Goal: Use online tool/utility: Utilize a website feature to perform a specific function

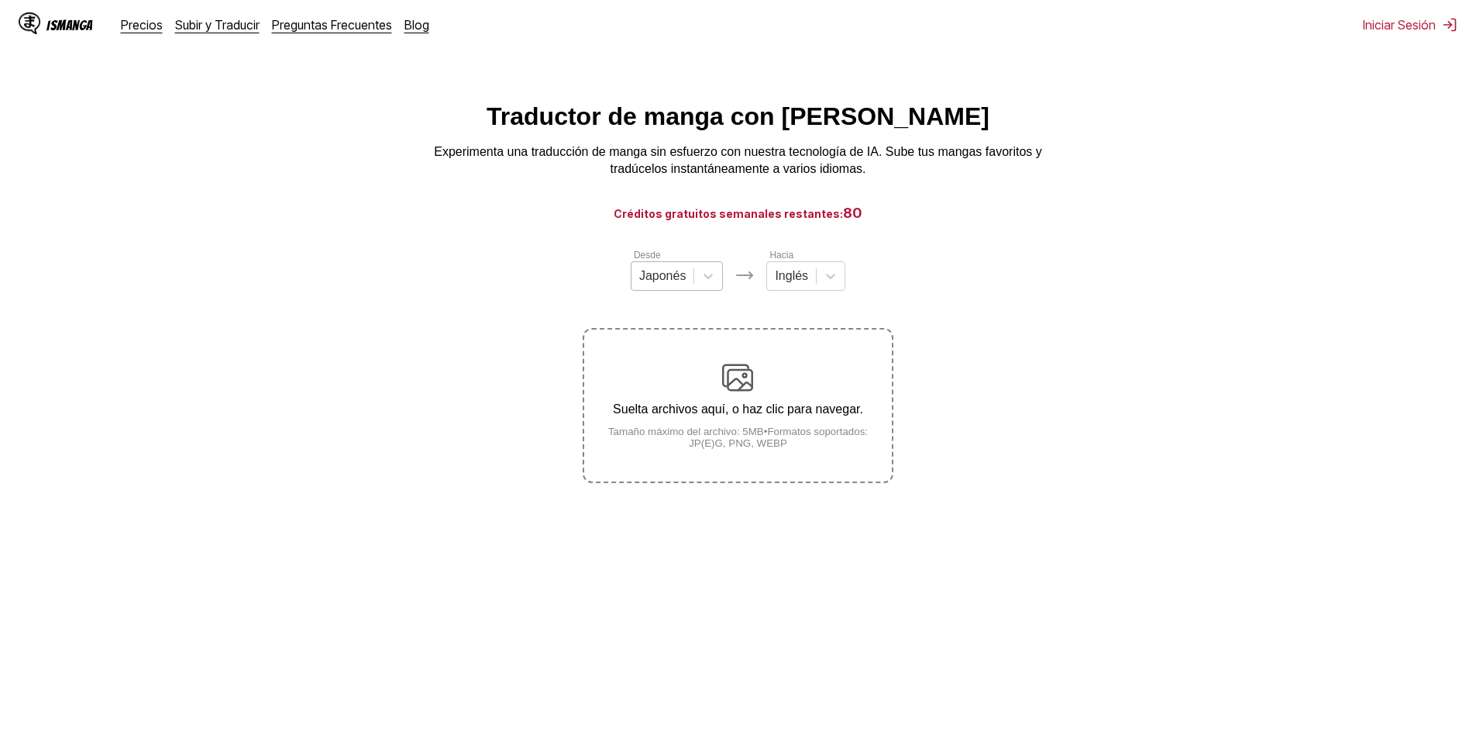
click at [672, 277] on div at bounding box center [662, 275] width 47 height 17
click at [677, 353] on div "Coreano" at bounding box center [677, 339] width 93 height 26
click at [810, 273] on div "Inglés" at bounding box center [792, 275] width 49 height 23
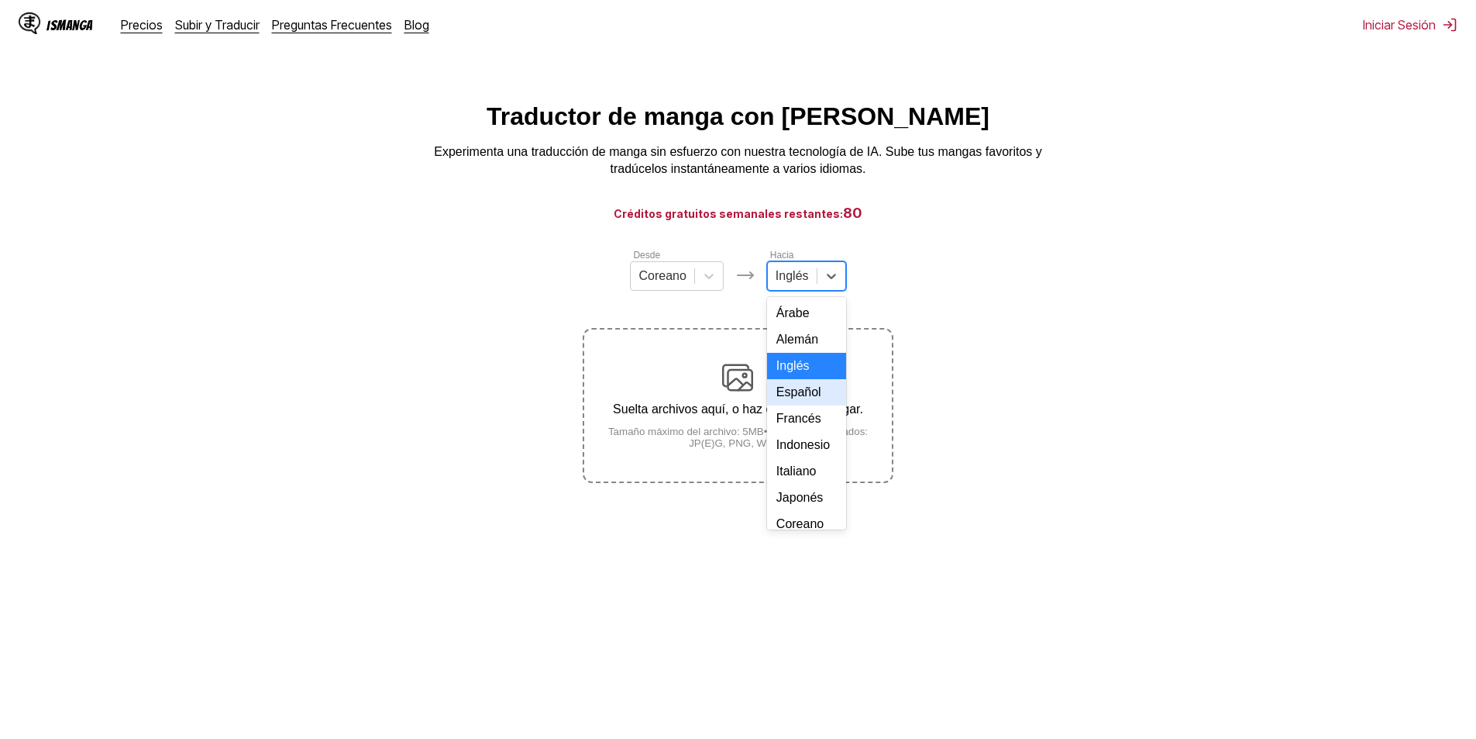
click at [805, 405] on div "Español" at bounding box center [806, 392] width 79 height 26
click at [779, 449] on small "Tamaño máximo del archivo: 5MB • Formatos soportados: JP(E)G, PNG, WEBP" at bounding box center [737, 437] width 307 height 23
click at [0, 0] on input "Suelta archivos aquí, o haz clic para navegar. Tamaño máximo del archivo: 5MB •…" at bounding box center [0, 0] width 0 height 0
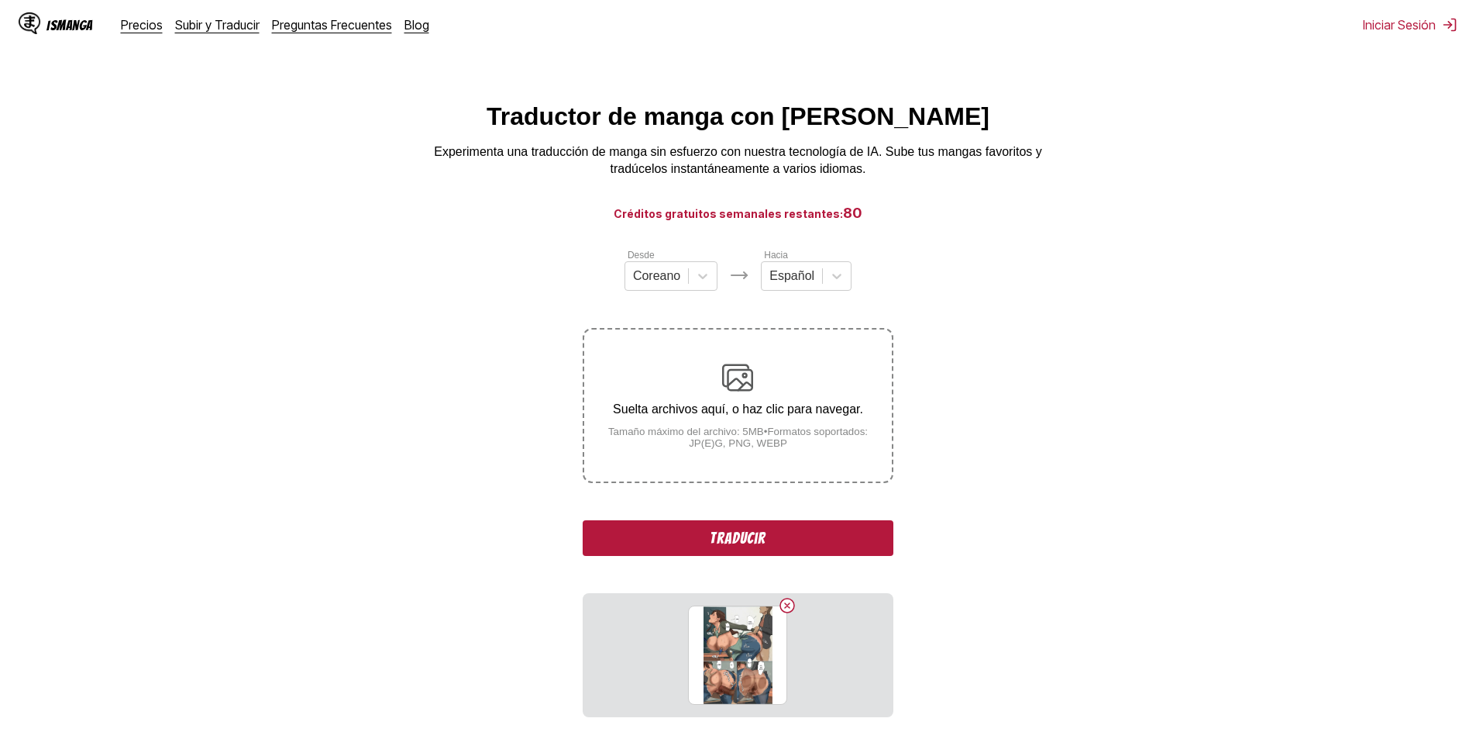
click at [823, 543] on button "Traducir" at bounding box center [738, 538] width 310 height 36
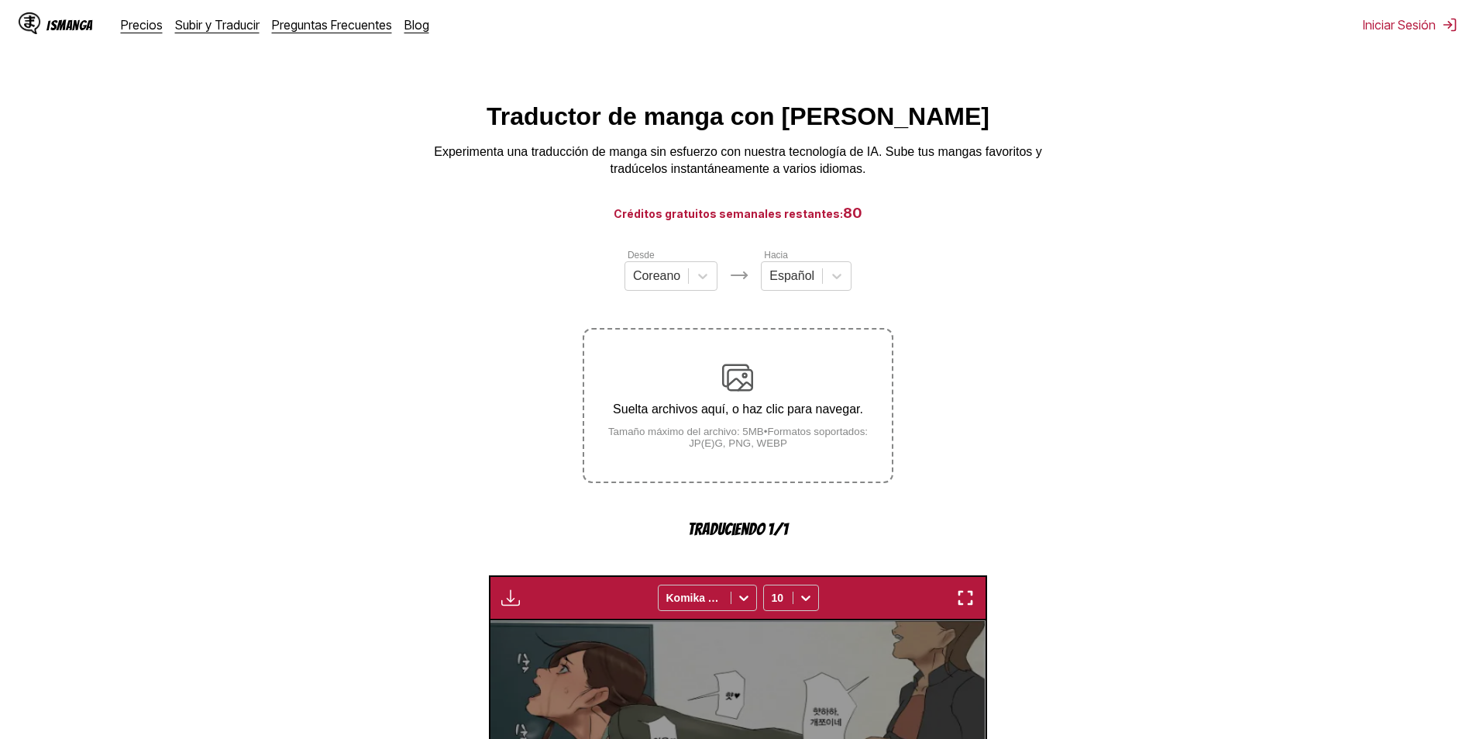
scroll to position [458, 0]
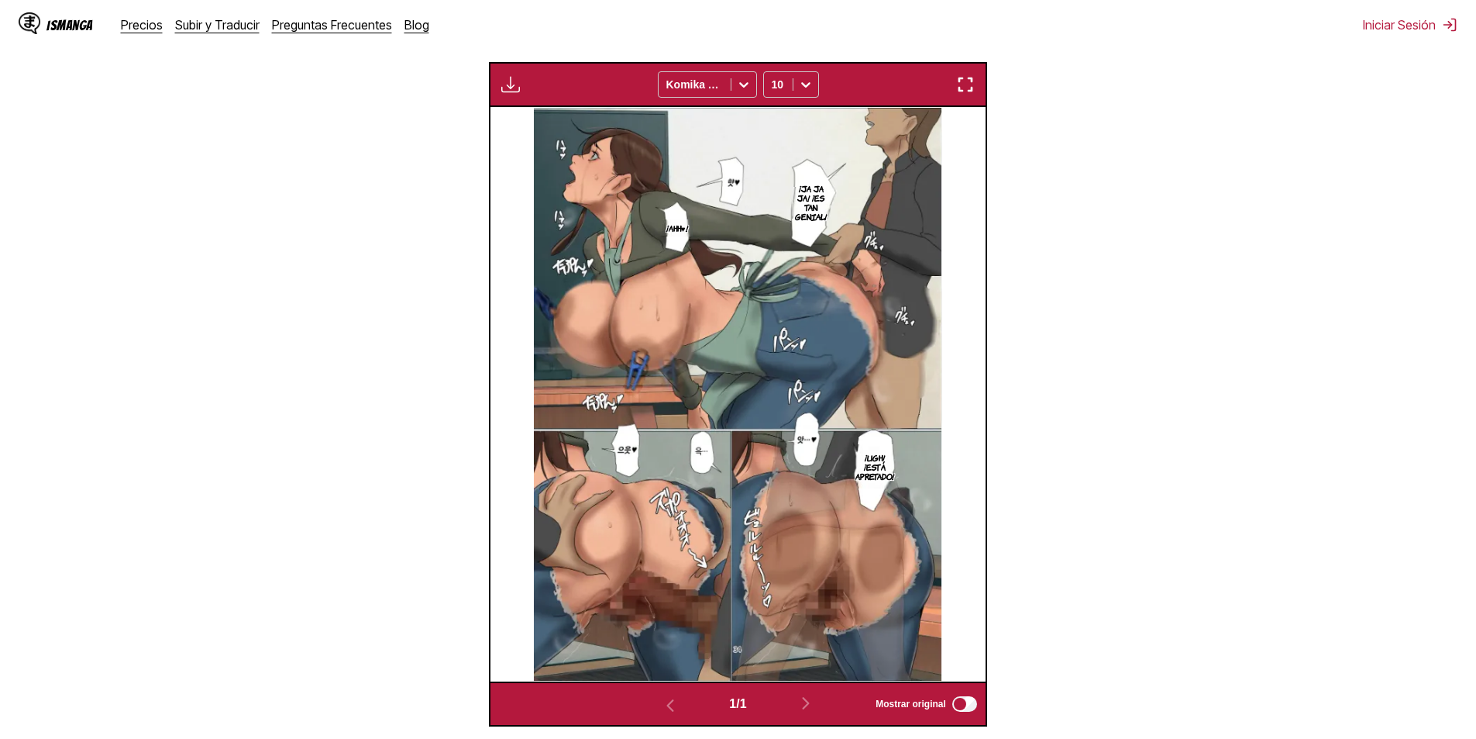
click at [811, 202] on p "¡Ja ja ja! ¡Es tan genial!" at bounding box center [811, 202] width 39 height 43
click at [626, 246] on img at bounding box center [738, 394] width 409 height 574
click at [663, 231] on p "¡Ahh♥!" at bounding box center [677, 228] width 28 height 16
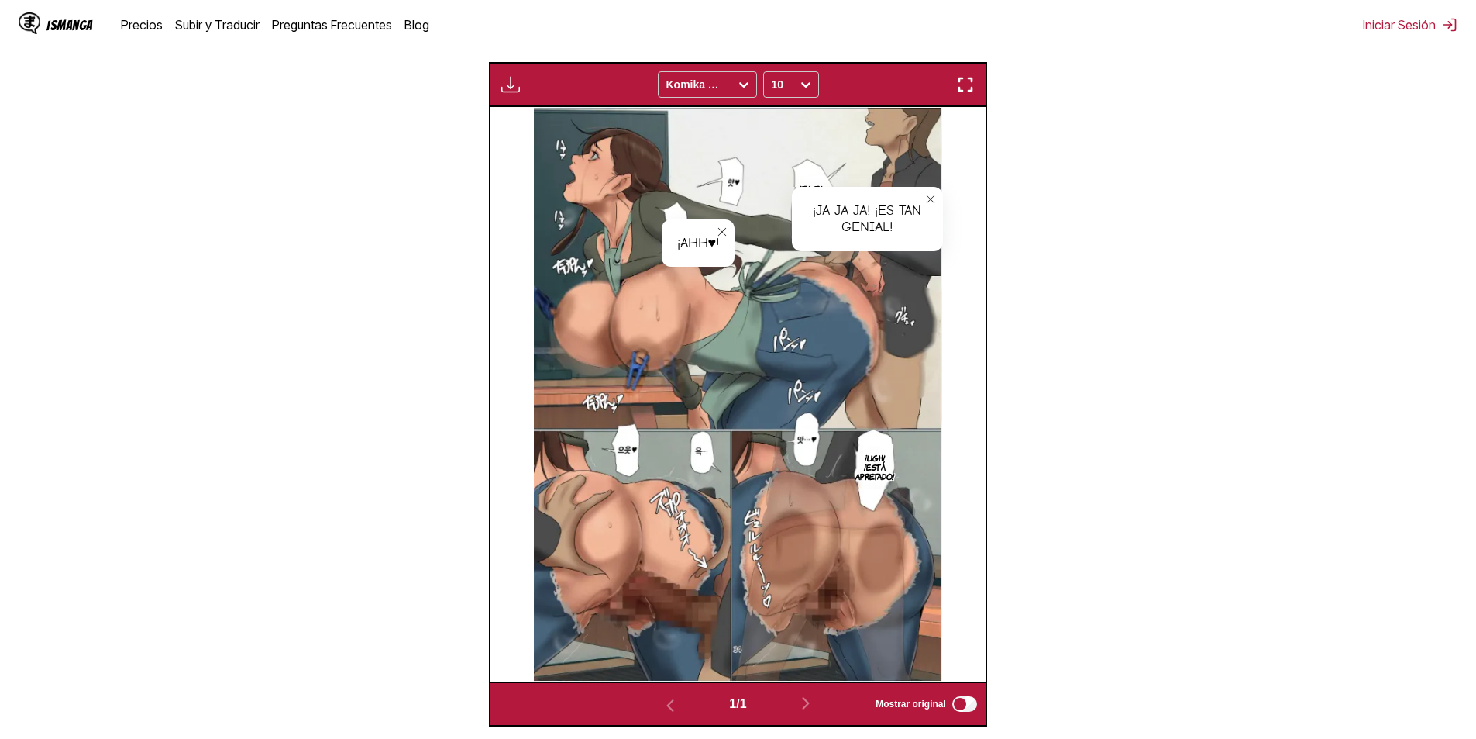
click at [615, 473] on img at bounding box center [738, 394] width 409 height 574
click at [622, 453] on img at bounding box center [738, 394] width 409 height 574
click at [1027, 413] on section "Desde Coreano Hacia Español Suelta archivos aquí, o haz clic para navegar. Tama…" at bounding box center [738, 257] width 1452 height 937
click at [1141, 271] on section "Desde Coreano Hacia Español Suelta archivos aquí, o haz clic para navegar. Tama…" at bounding box center [738, 257] width 1452 height 937
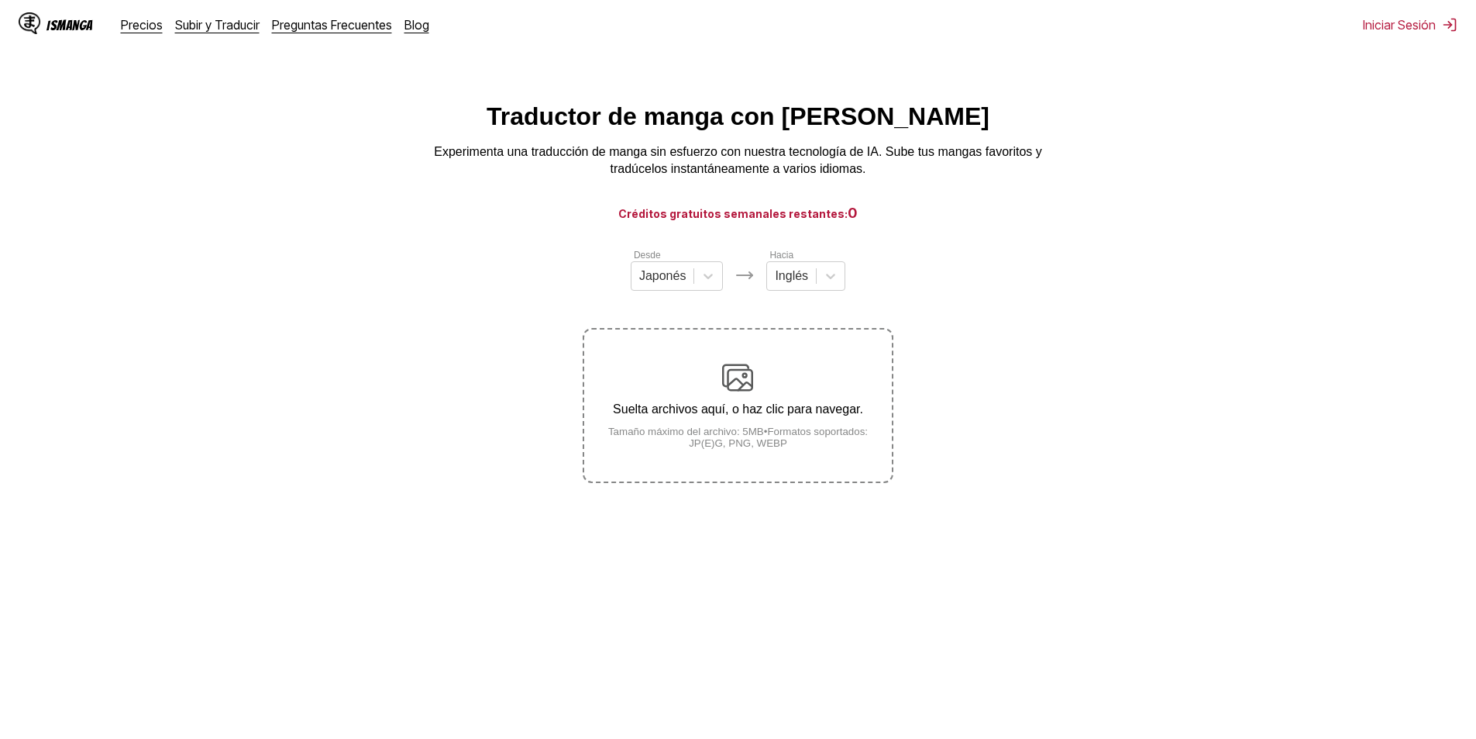
click at [687, 267] on div "Desde Japonés" at bounding box center [677, 268] width 93 height 43
click at [675, 284] on div at bounding box center [662, 275] width 47 height 17
click at [678, 360] on div "Japonés Coreano [PERSON_NAME]" at bounding box center [677, 353] width 93 height 112
click at [677, 353] on div "Coreano" at bounding box center [677, 339] width 93 height 26
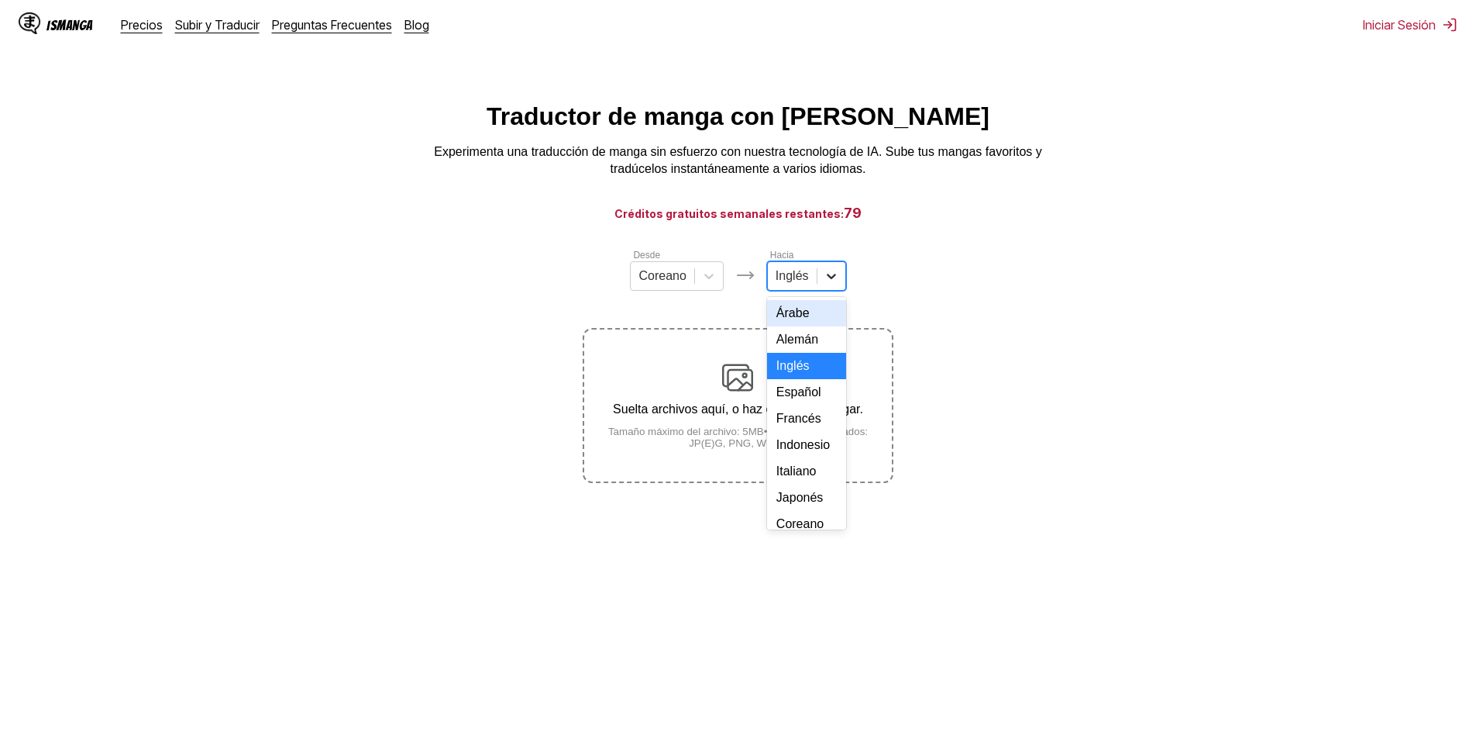
click at [824, 284] on icon at bounding box center [832, 276] width 16 height 16
click at [800, 328] on div "Español" at bounding box center [806, 314] width 79 height 26
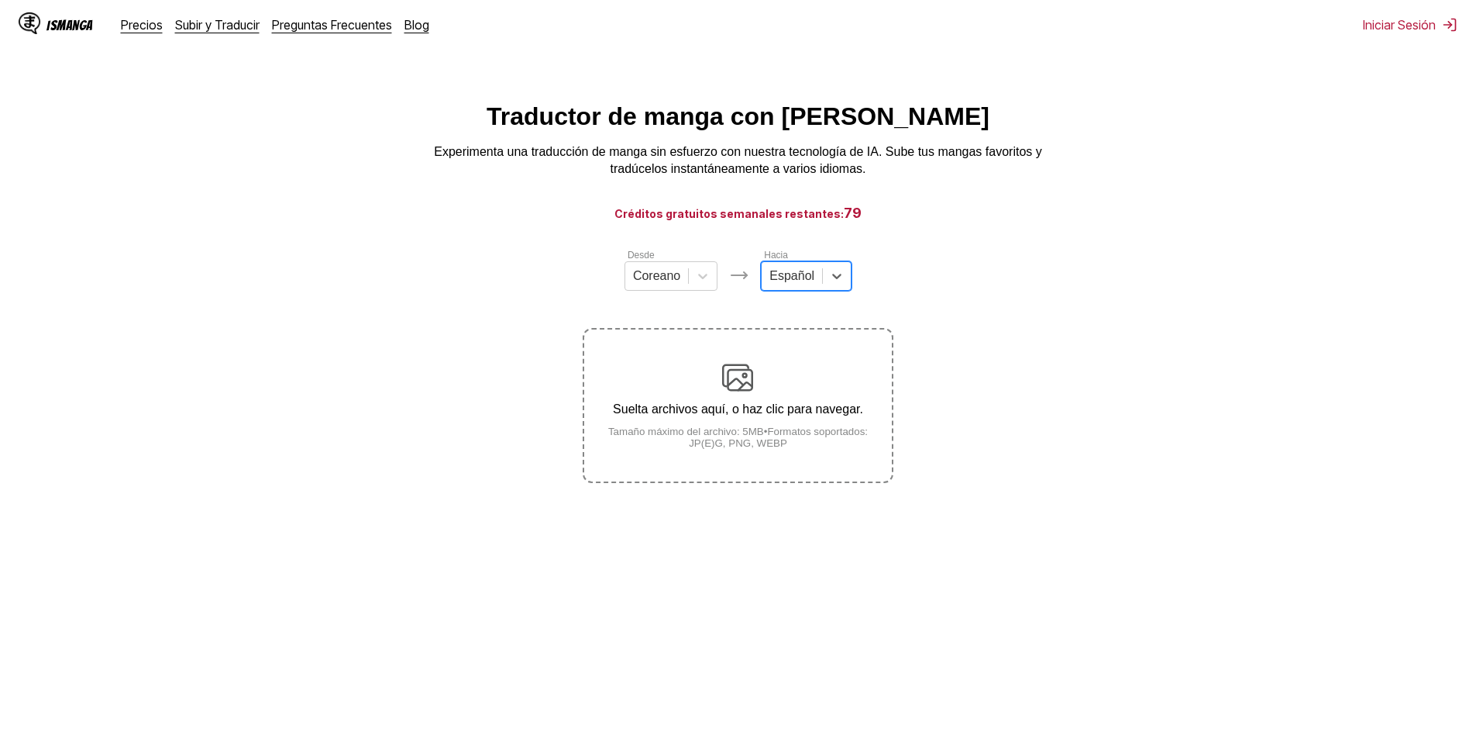
click at [792, 440] on small "Tamaño máximo del archivo: 5MB • Formatos soportados: JP(E)G, PNG, WEBP" at bounding box center [737, 437] width 307 height 23
click at [0, 0] on input "Suelta archivos aquí, o haz clic para navegar. Tamaño máximo del archivo: 5MB •…" at bounding box center [0, 0] width 0 height 0
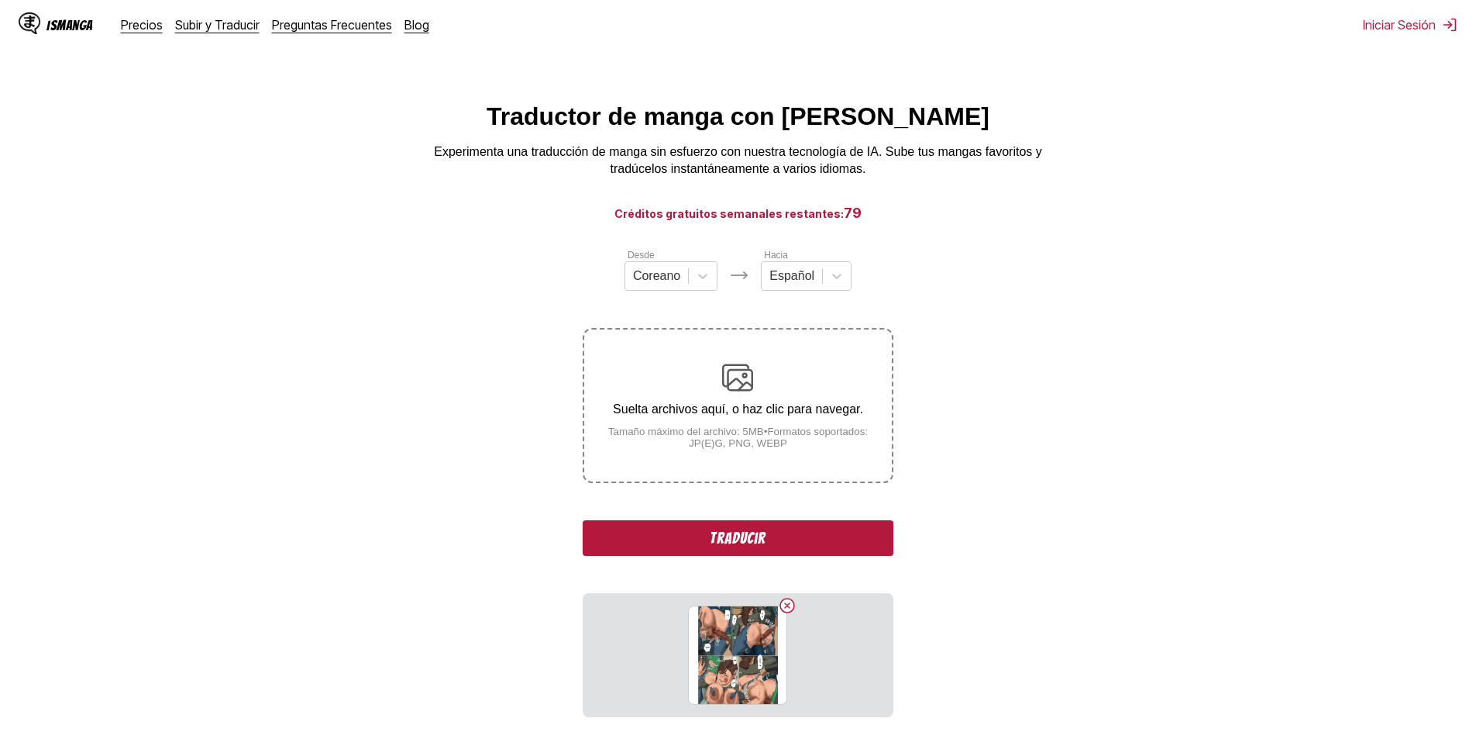
click at [799, 556] on button "Traducir" at bounding box center [738, 538] width 310 height 36
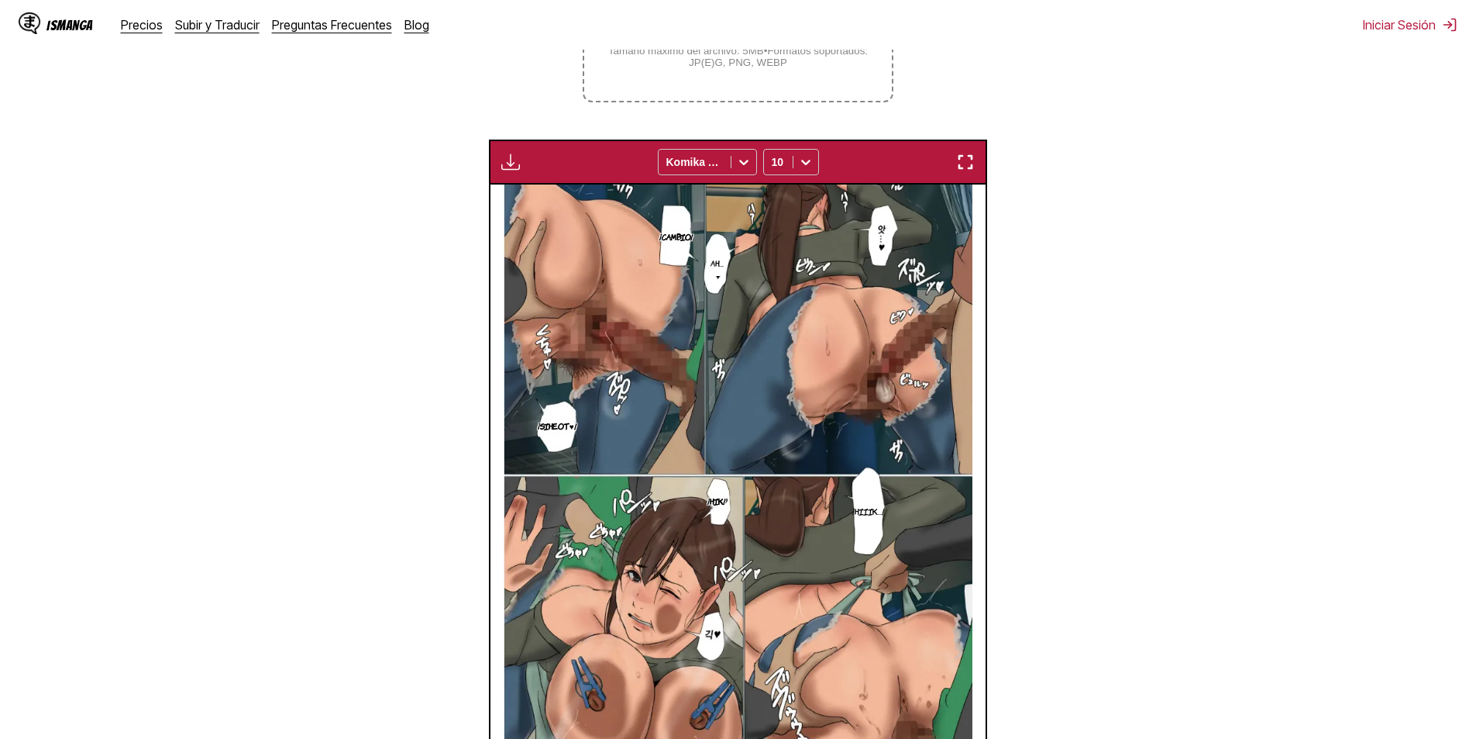
scroll to position [226, 0]
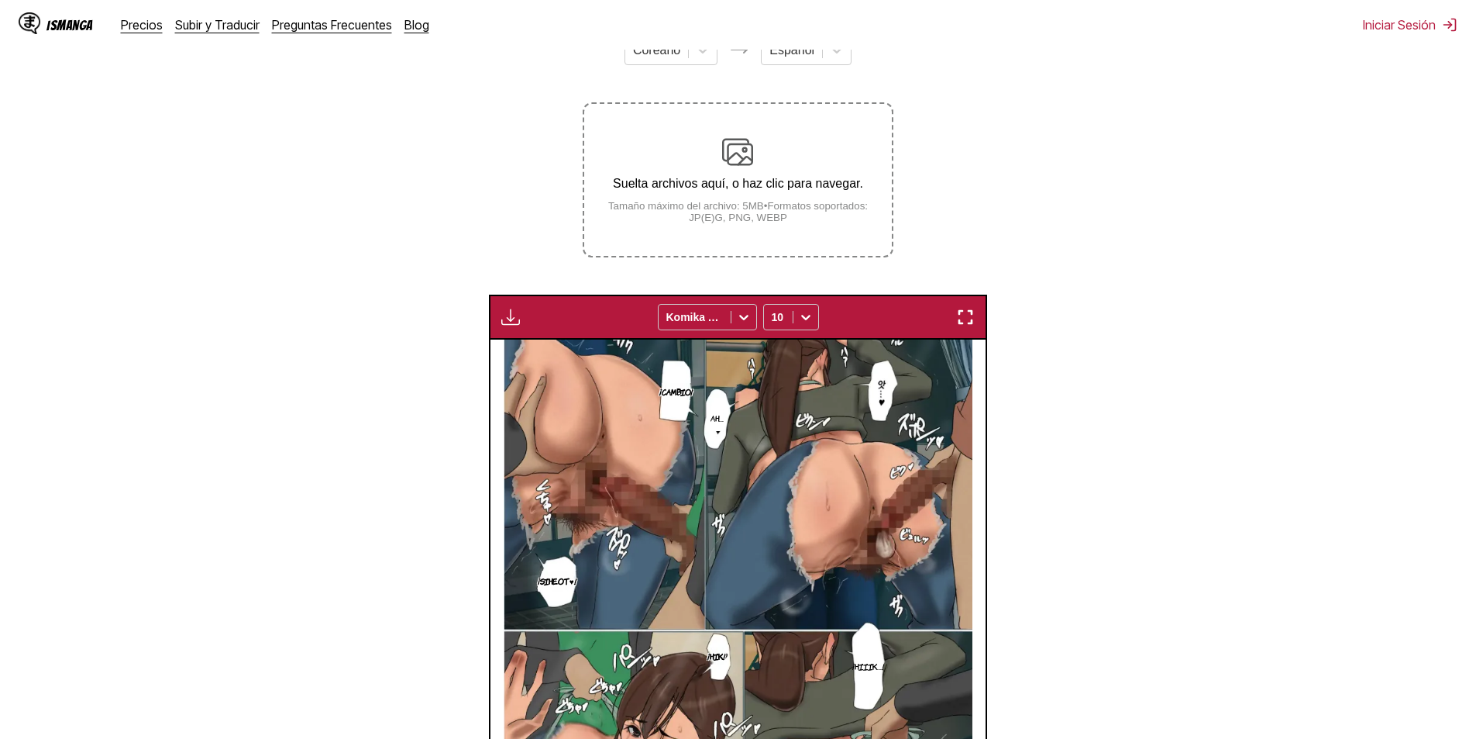
click at [729, 152] on img at bounding box center [737, 151] width 31 height 31
click at [0, 0] on input "Suelta archivos aquí, o haz clic para navegar. Tamaño máximo del archivo: 5MB •…" at bounding box center [0, 0] width 0 height 0
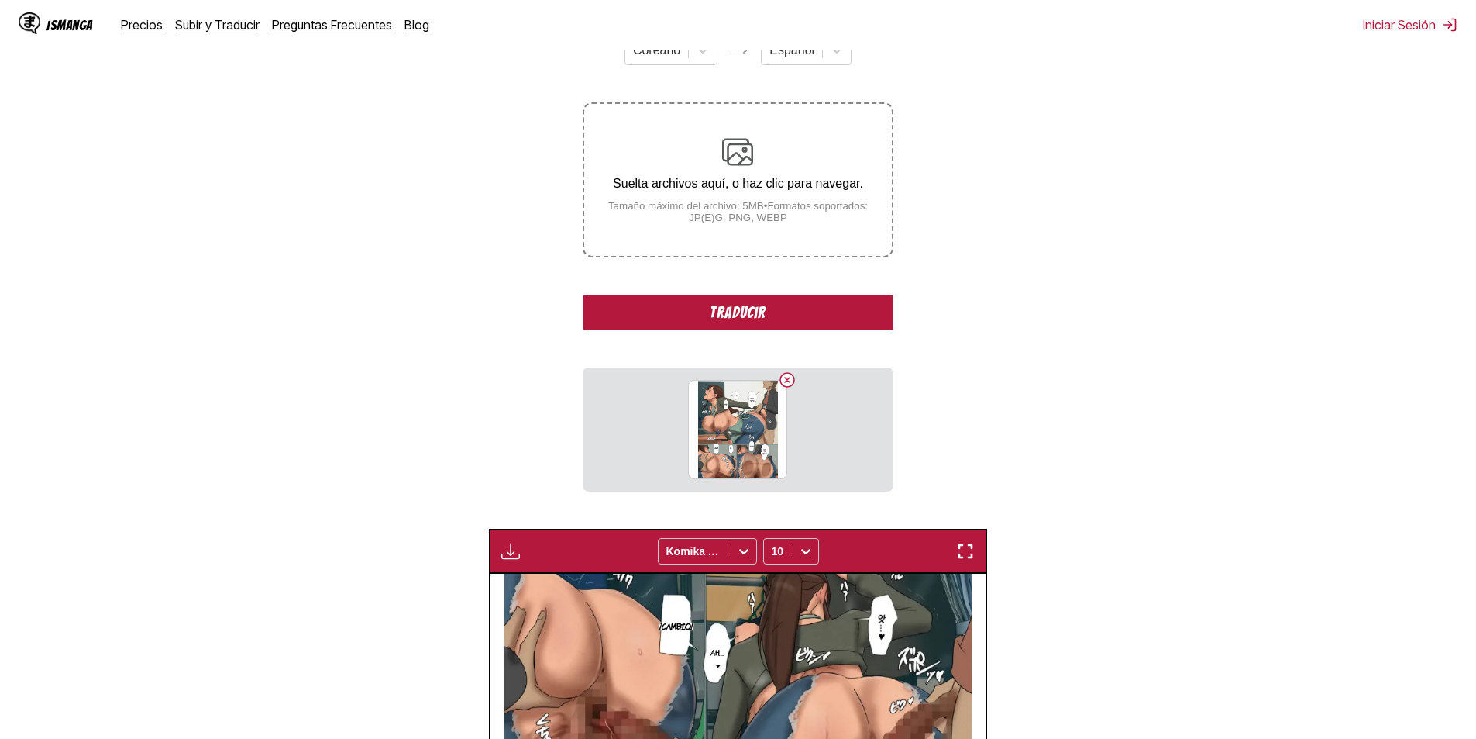
click at [792, 307] on button "Traducir" at bounding box center [738, 313] width 310 height 36
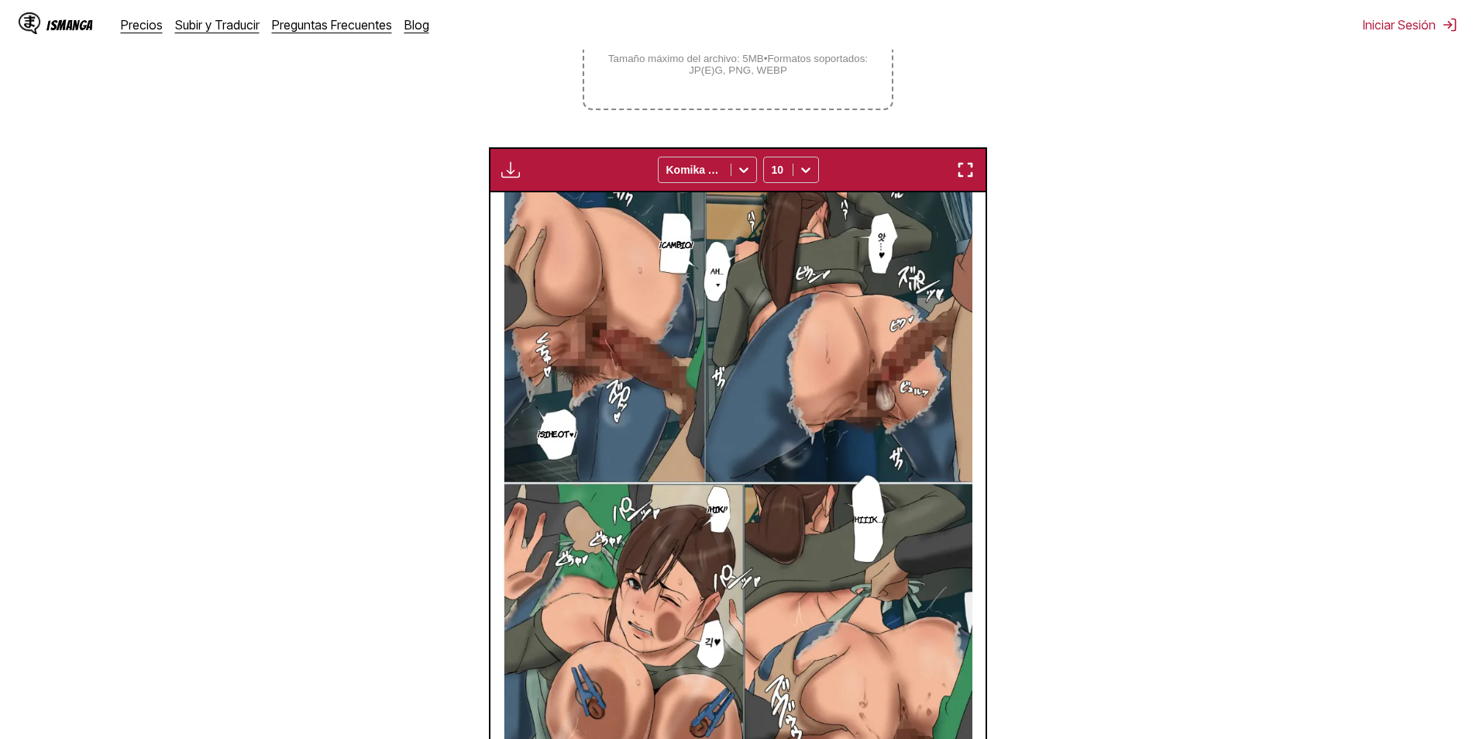
scroll to position [536, 0]
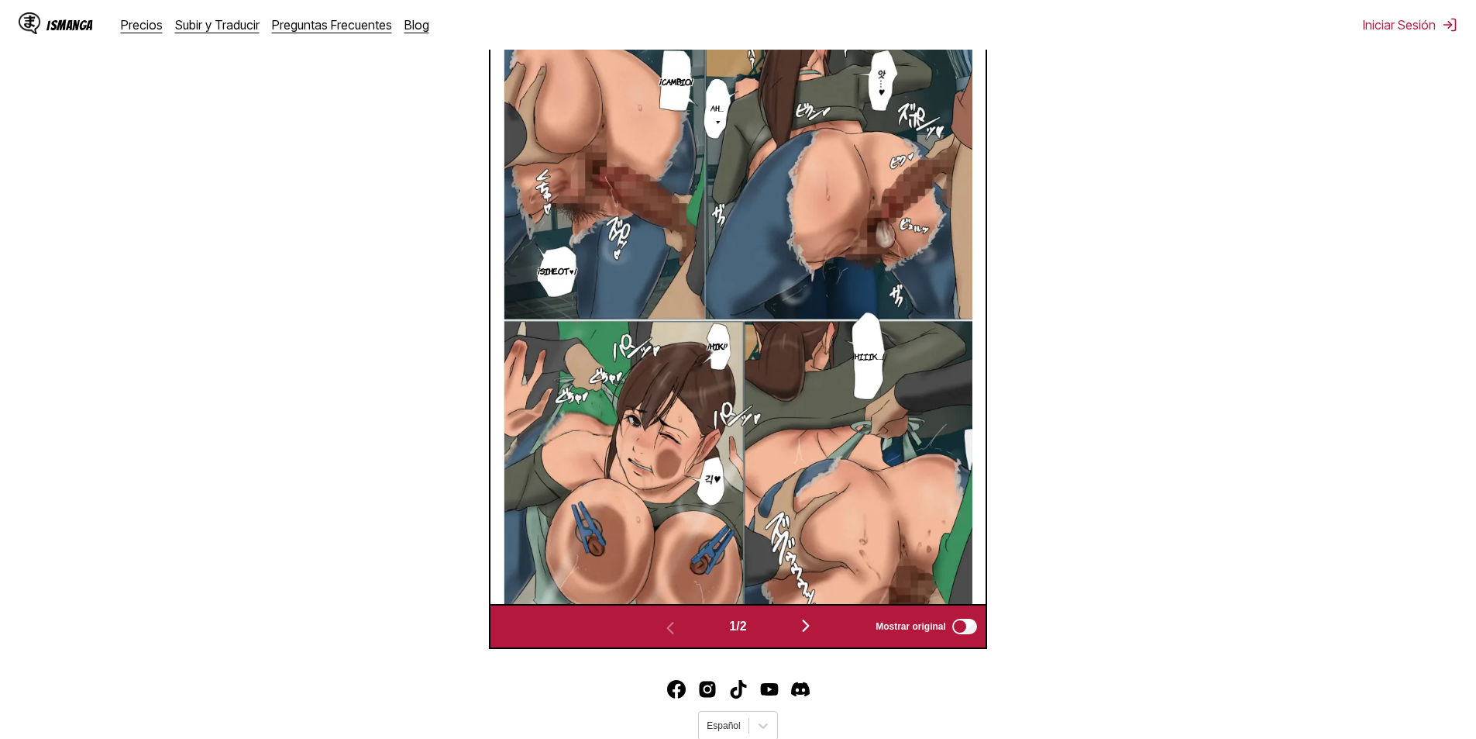
click at [803, 625] on img "button" at bounding box center [806, 625] width 19 height 19
